Goal: Information Seeking & Learning: Learn about a topic

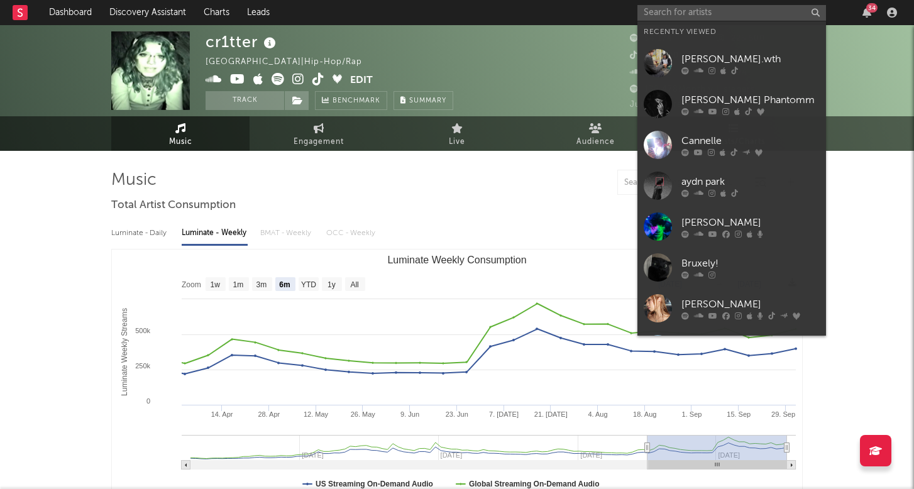
select select "6m"
click at [720, 6] on input "text" at bounding box center [731, 13] width 189 height 16
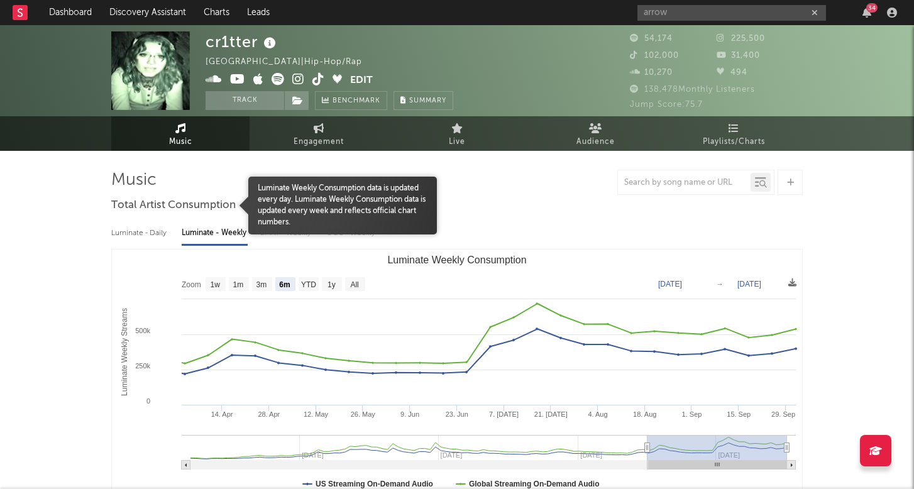
drag, startPoint x: 139, startPoint y: 208, endPoint x: 697, endPoint y: 18, distance: 589.6
click at [697, 18] on input "arrow" at bounding box center [731, 13] width 189 height 16
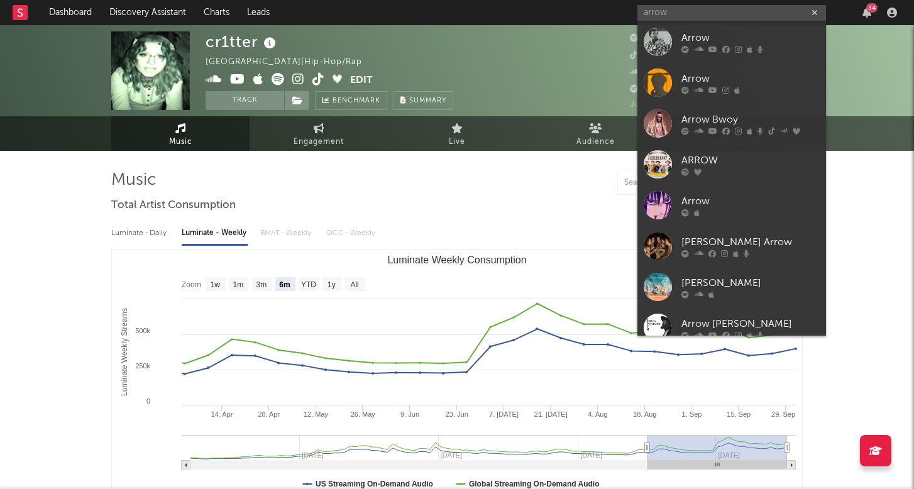
click at [648, 15] on input "arrow" at bounding box center [731, 13] width 189 height 16
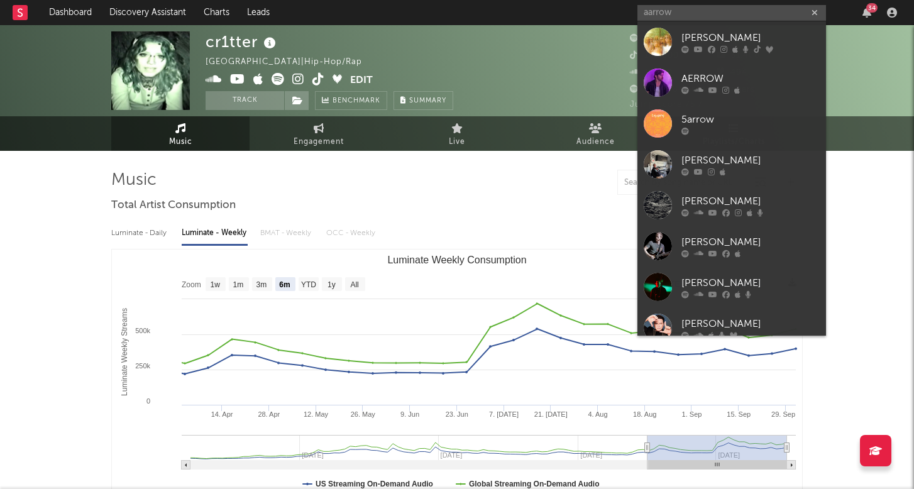
click at [659, 13] on input "aarrow" at bounding box center [731, 13] width 189 height 16
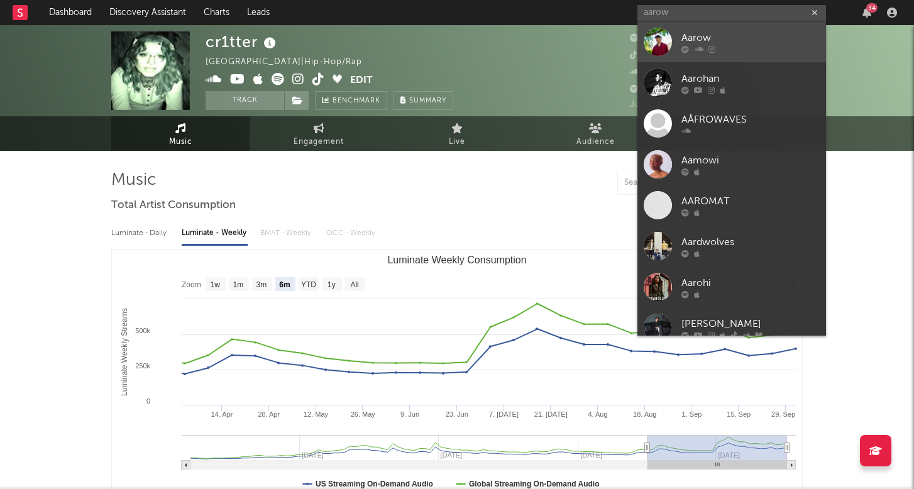
type input "aarow"
click at [704, 49] on div at bounding box center [750, 49] width 138 height 8
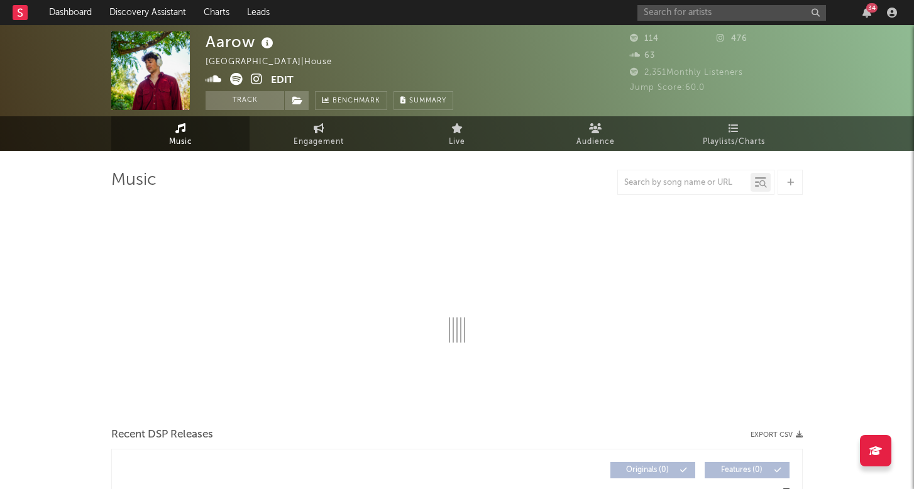
select select "1w"
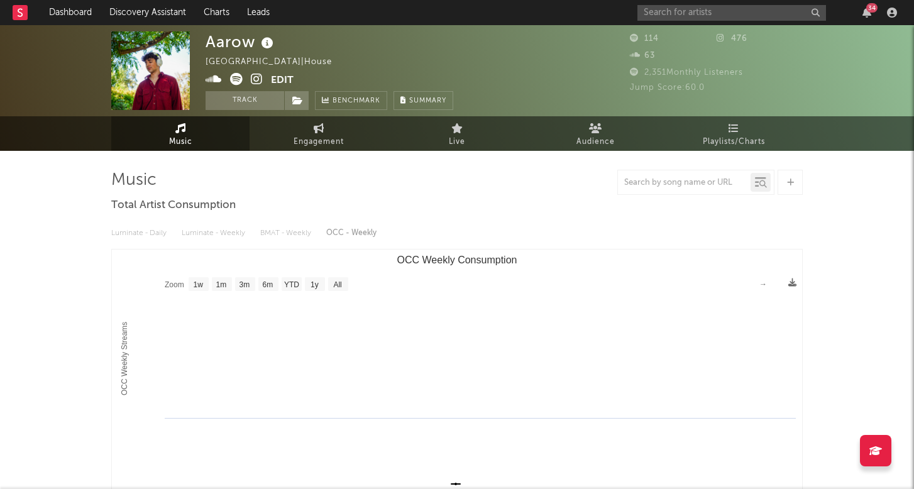
click at [243, 425] on rect "OCC Weekly Consumption" at bounding box center [457, 374] width 690 height 251
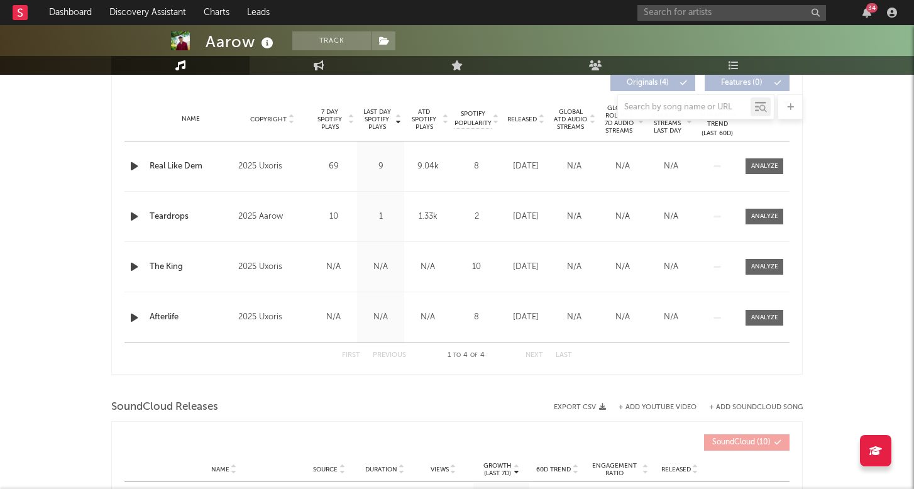
scroll to position [488, 0]
drag, startPoint x: 149, startPoint y: 315, endPoint x: 457, endPoint y: 319, distance: 307.9
click at [457, 320] on div "Name Afterlife Copyright 2025 Uxoris Label Uxoris Album Names Afterlife Compose…" at bounding box center [456, 316] width 665 height 50
click at [463, 290] on div "Name The King Copyright 2025 Uxoris Label Uxoris Album Names The King Composer …" at bounding box center [456, 266] width 665 height 50
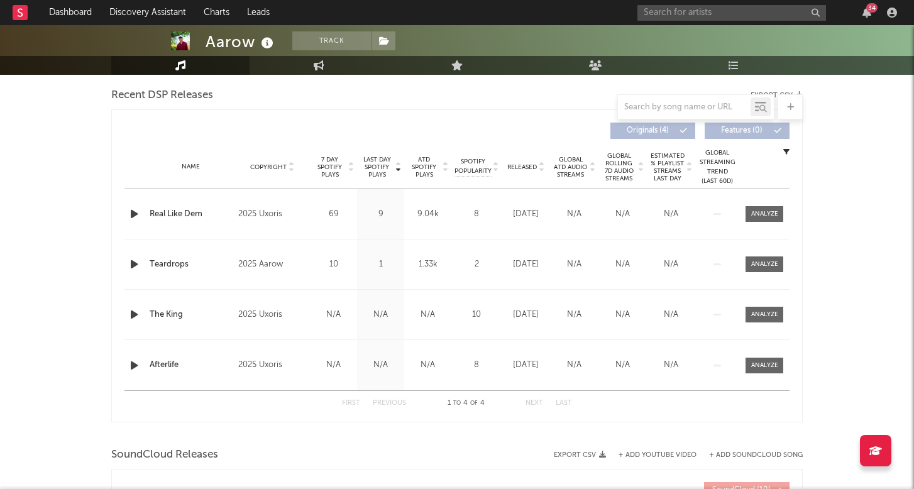
scroll to position [437, 0]
drag, startPoint x: 415, startPoint y: 214, endPoint x: 437, endPoint y: 221, distance: 23.2
click at [437, 221] on div "9.04k" at bounding box center [427, 216] width 41 height 13
drag, startPoint x: 467, startPoint y: 221, endPoint x: 479, endPoint y: 215, distance: 12.6
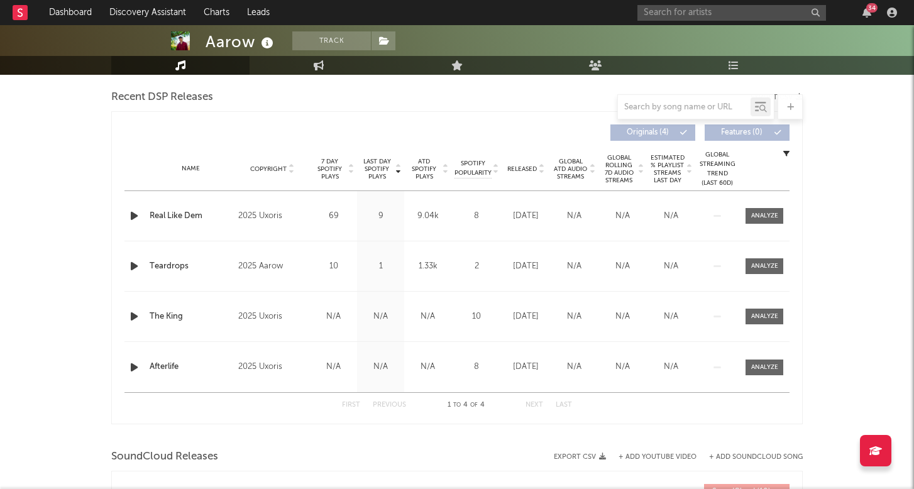
click at [479, 215] on div "8" at bounding box center [476, 216] width 44 height 13
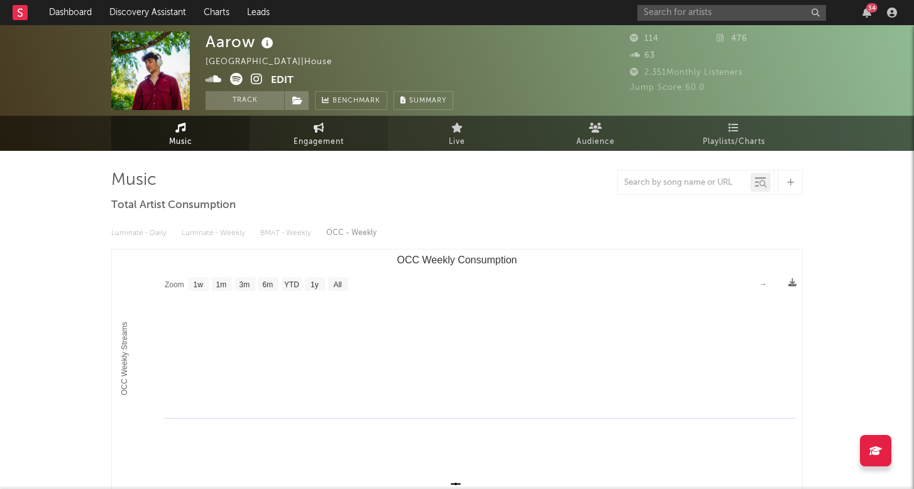
scroll to position [0, 0]
click at [323, 126] on icon at bounding box center [319, 128] width 11 height 10
select select "1w"
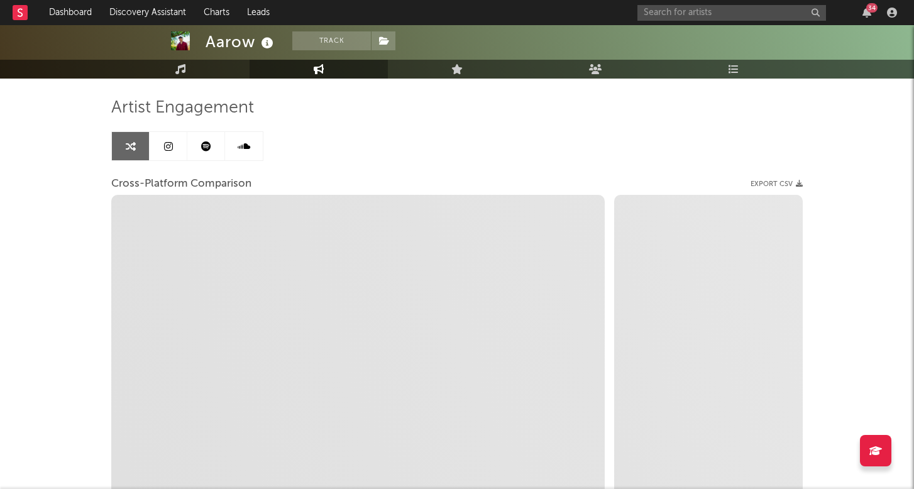
select select "1m"
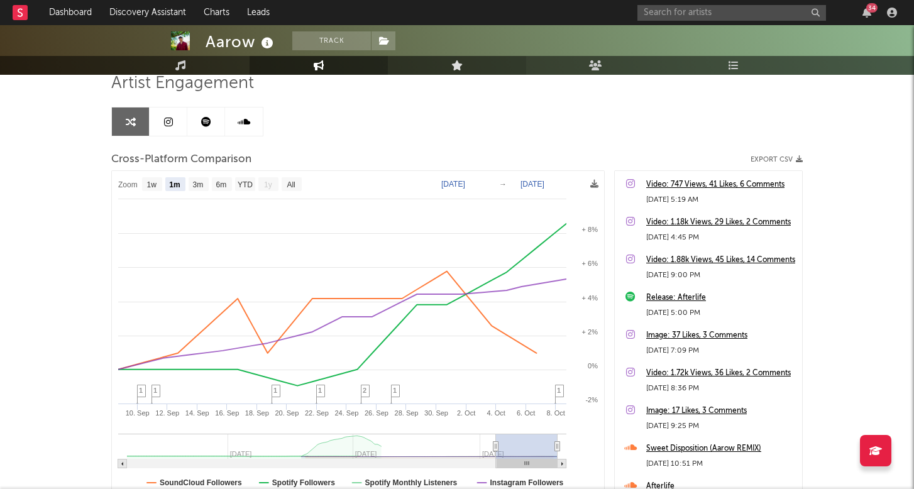
click at [481, 66] on link "Live" at bounding box center [457, 65] width 138 height 19
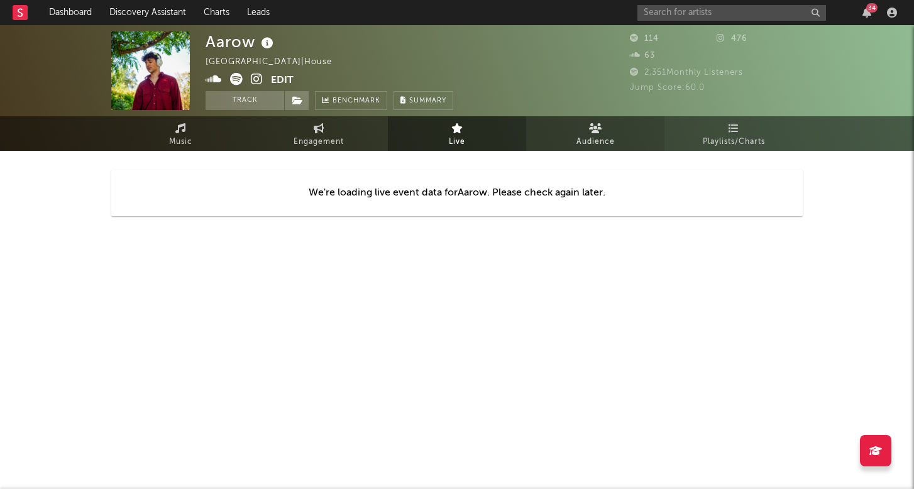
click at [601, 126] on icon at bounding box center [595, 128] width 13 height 10
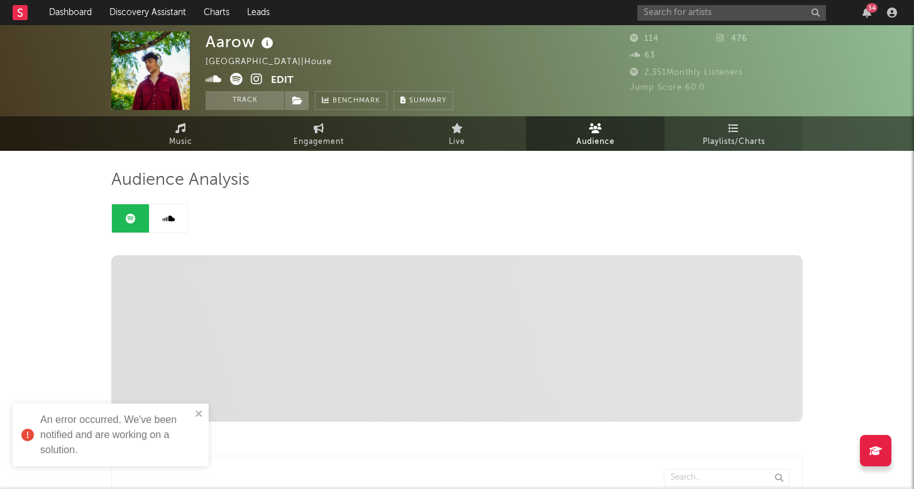
click at [709, 146] on span "Playlists/Charts" at bounding box center [733, 141] width 62 height 15
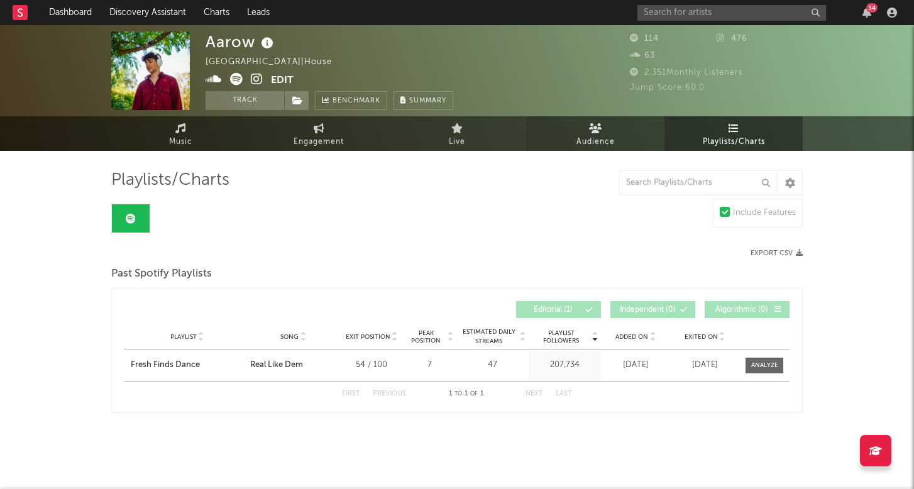
click at [599, 148] on span "Audience" at bounding box center [595, 141] width 38 height 15
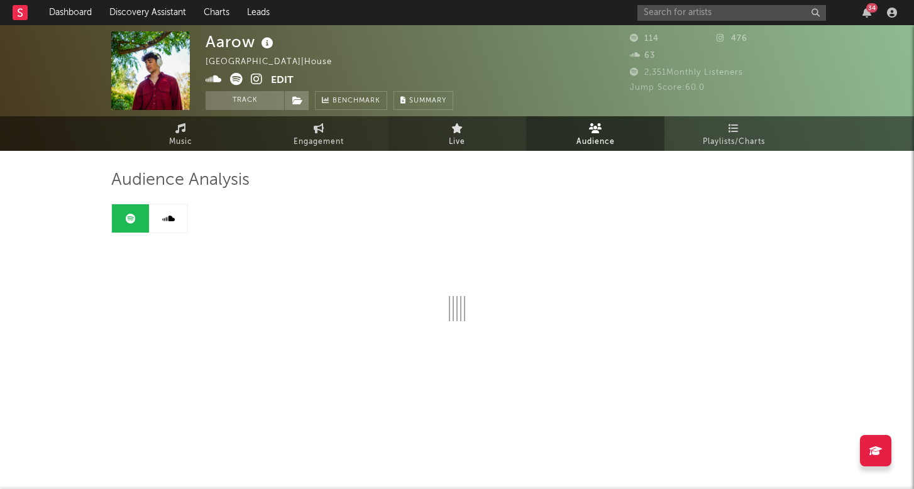
click at [449, 138] on span "Live" at bounding box center [457, 141] width 16 height 15
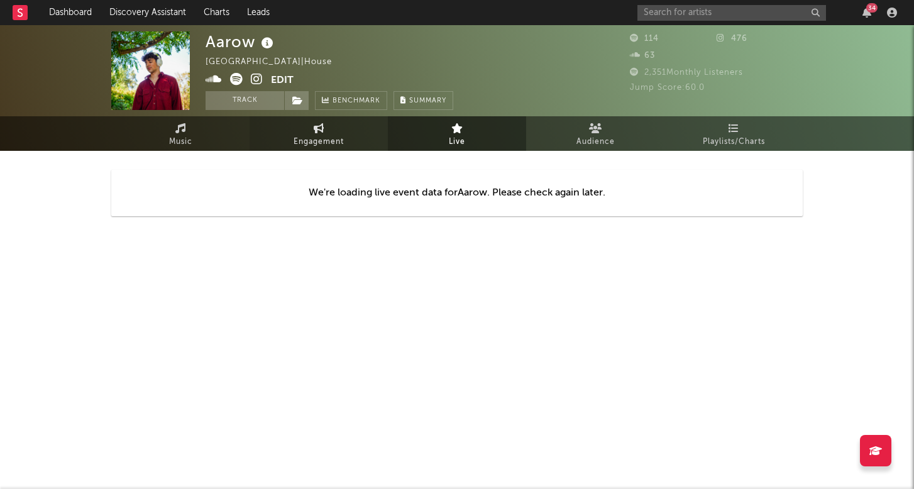
click at [345, 138] on link "Engagement" at bounding box center [318, 133] width 138 height 35
select select "1w"
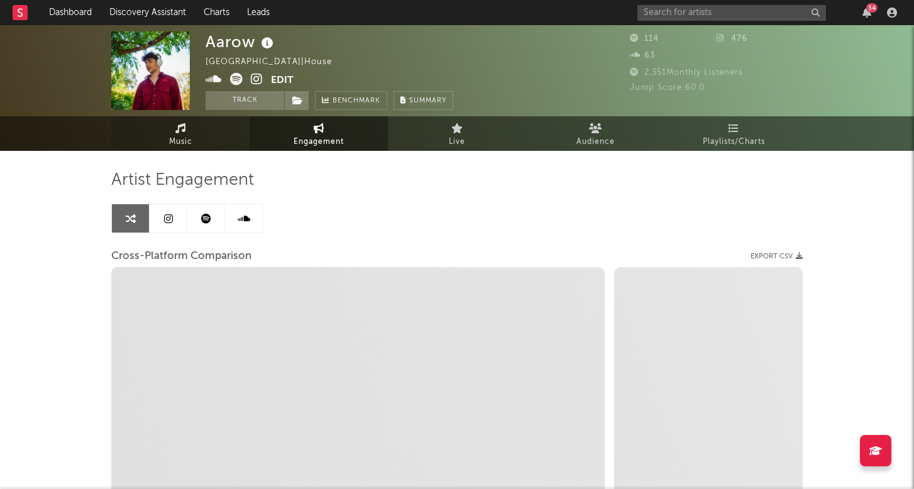
click at [235, 139] on link "Music" at bounding box center [180, 133] width 138 height 35
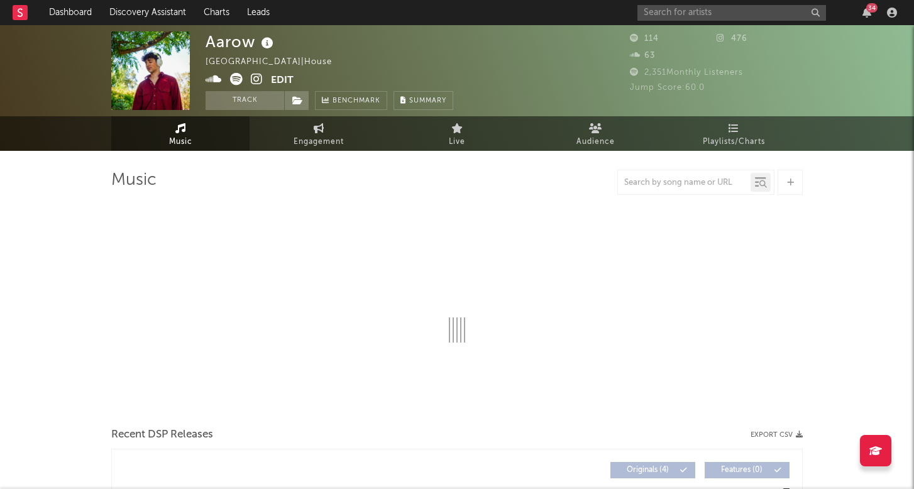
select select "1w"
